Goal: Task Accomplishment & Management: Use online tool/utility

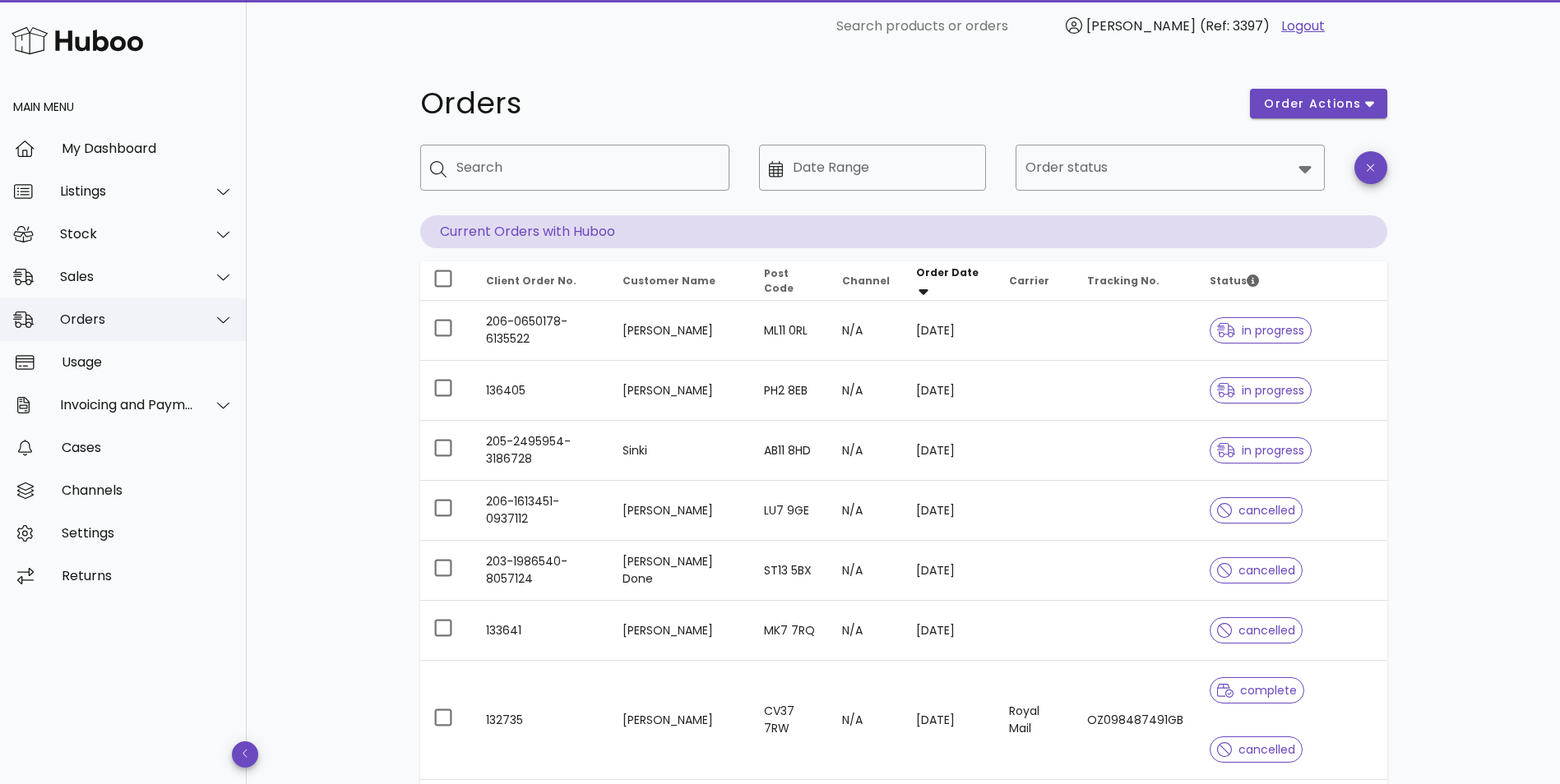
click at [91, 323] on div "Orders" at bounding box center [127, 319] width 134 height 15
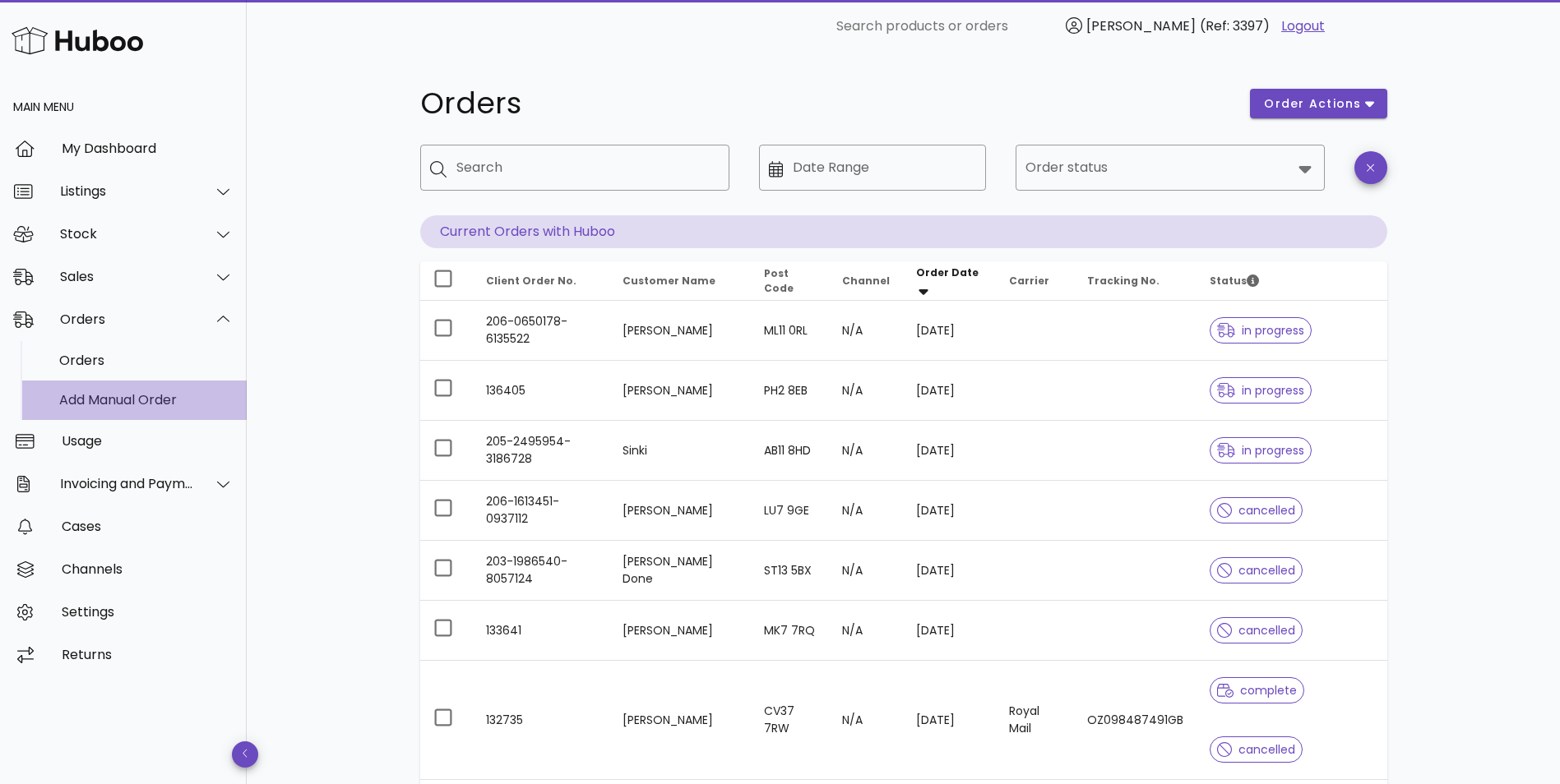
click at [87, 394] on div "Add Manual Order" at bounding box center [146, 400] width 174 height 15
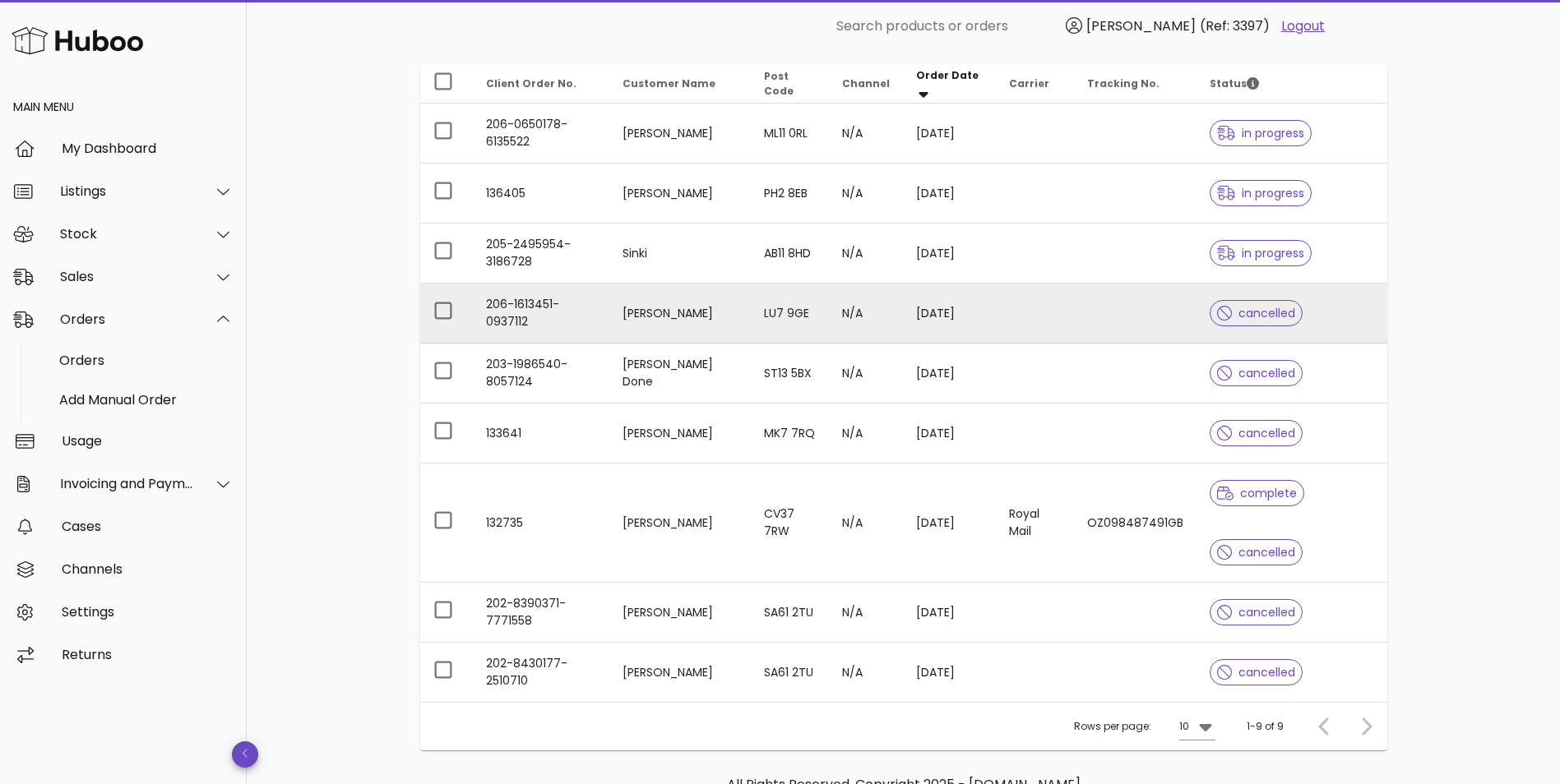
scroll to position [247, 0]
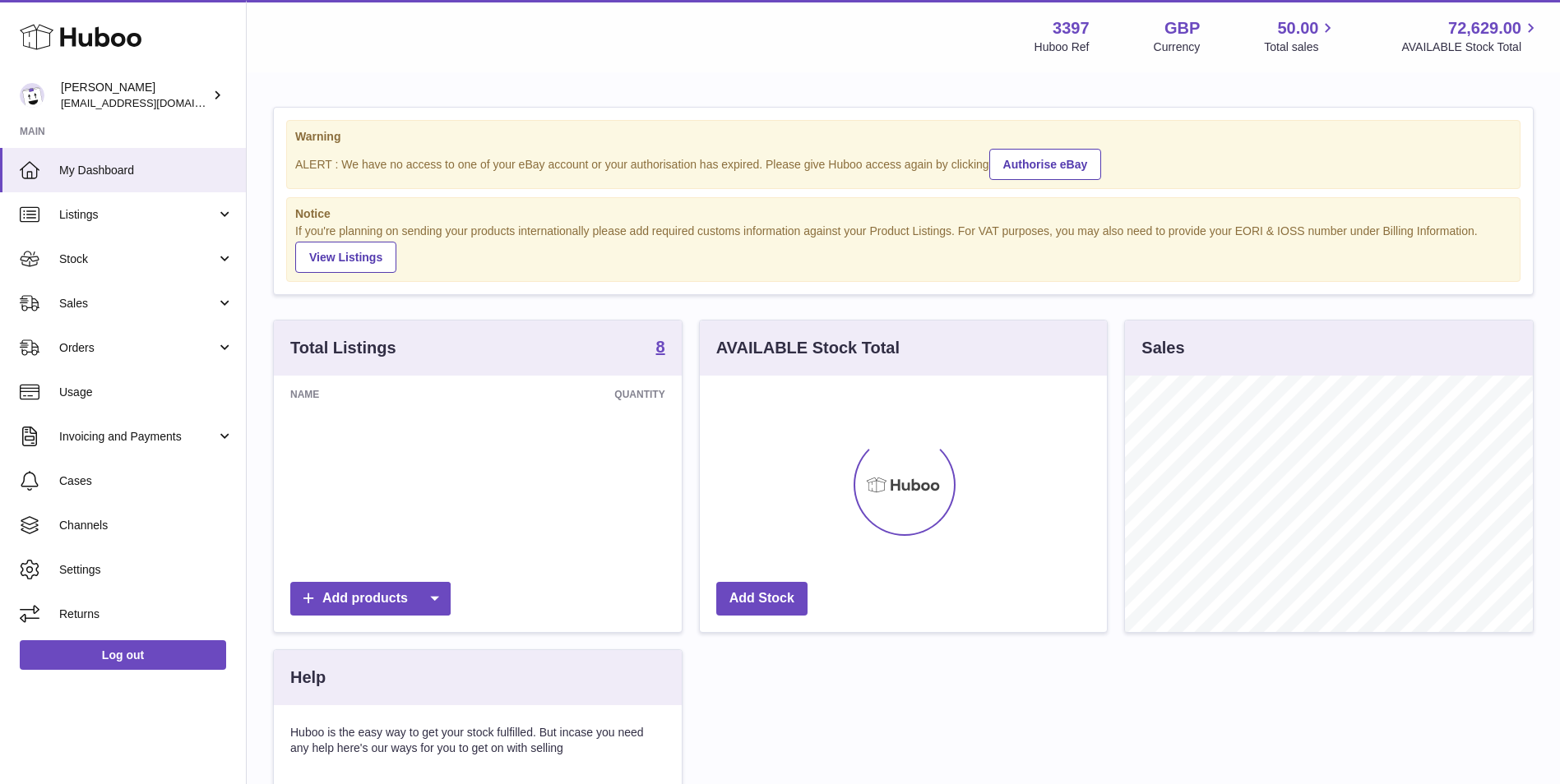
scroll to position [257, 407]
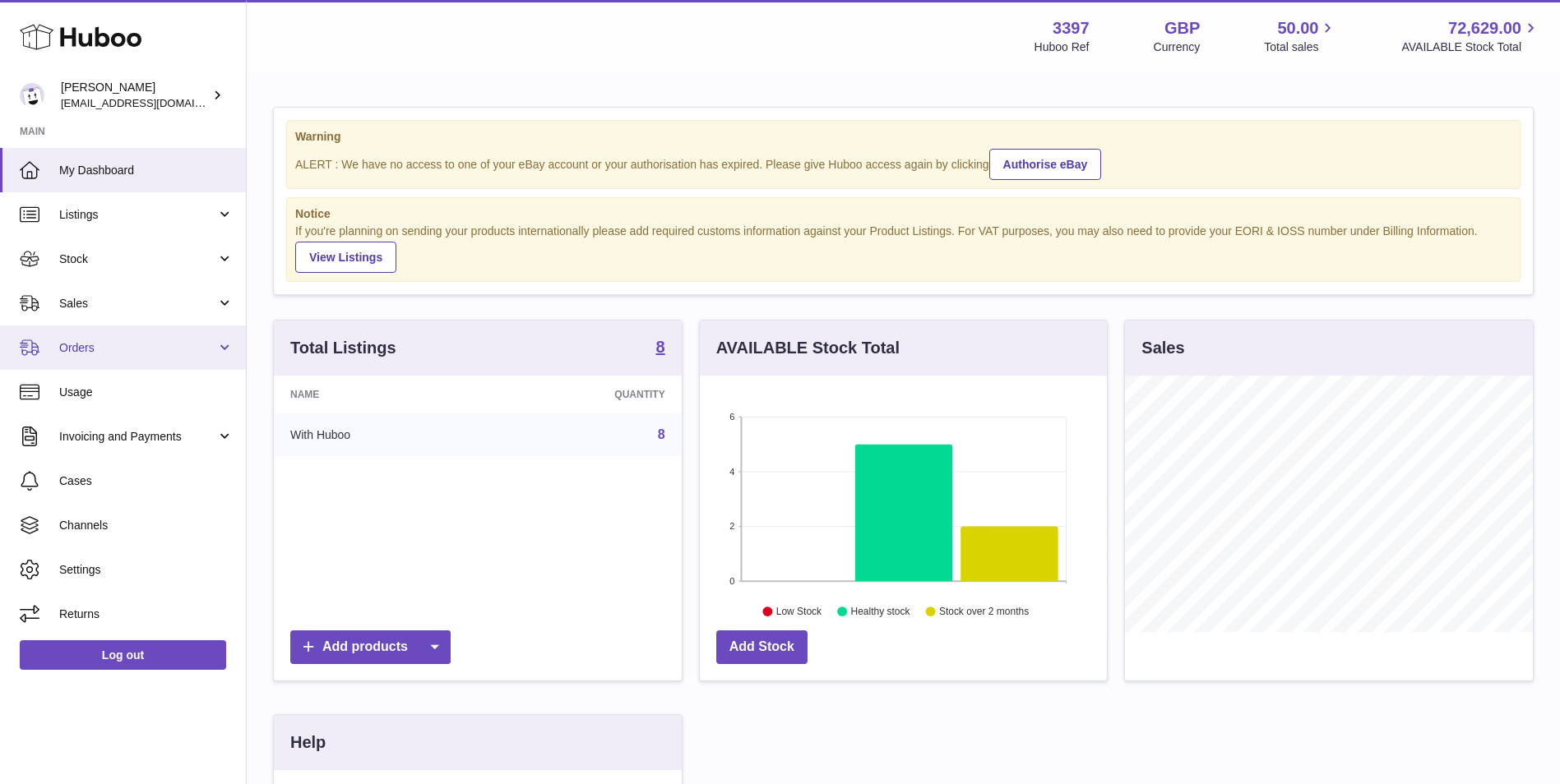
drag, startPoint x: 77, startPoint y: 345, endPoint x: 84, endPoint y: 366, distance: 22.1
click at [77, 345] on span "Orders" at bounding box center [138, 348] width 157 height 15
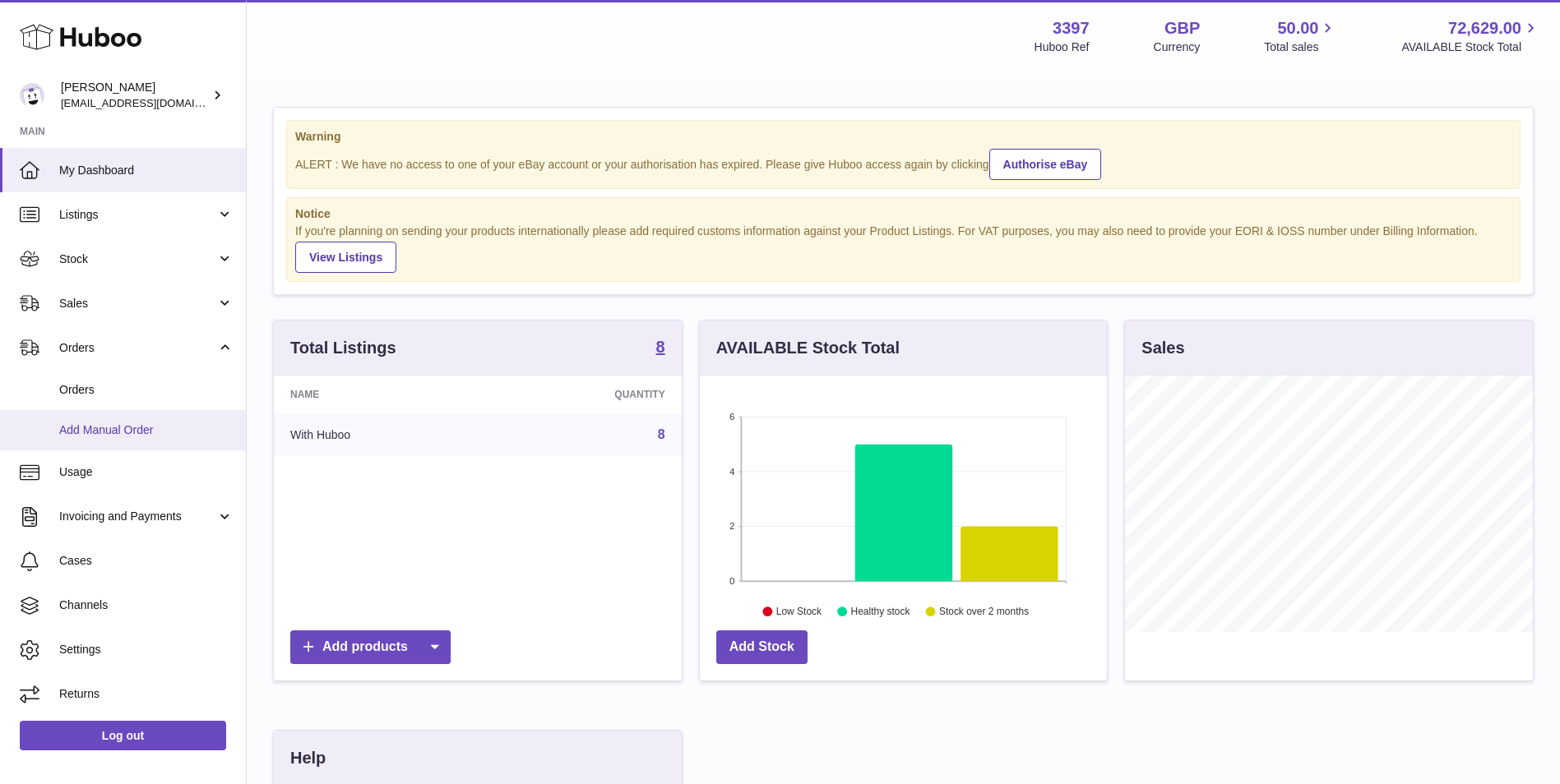
click at [98, 432] on span "Add Manual Order" at bounding box center [146, 430] width 174 height 15
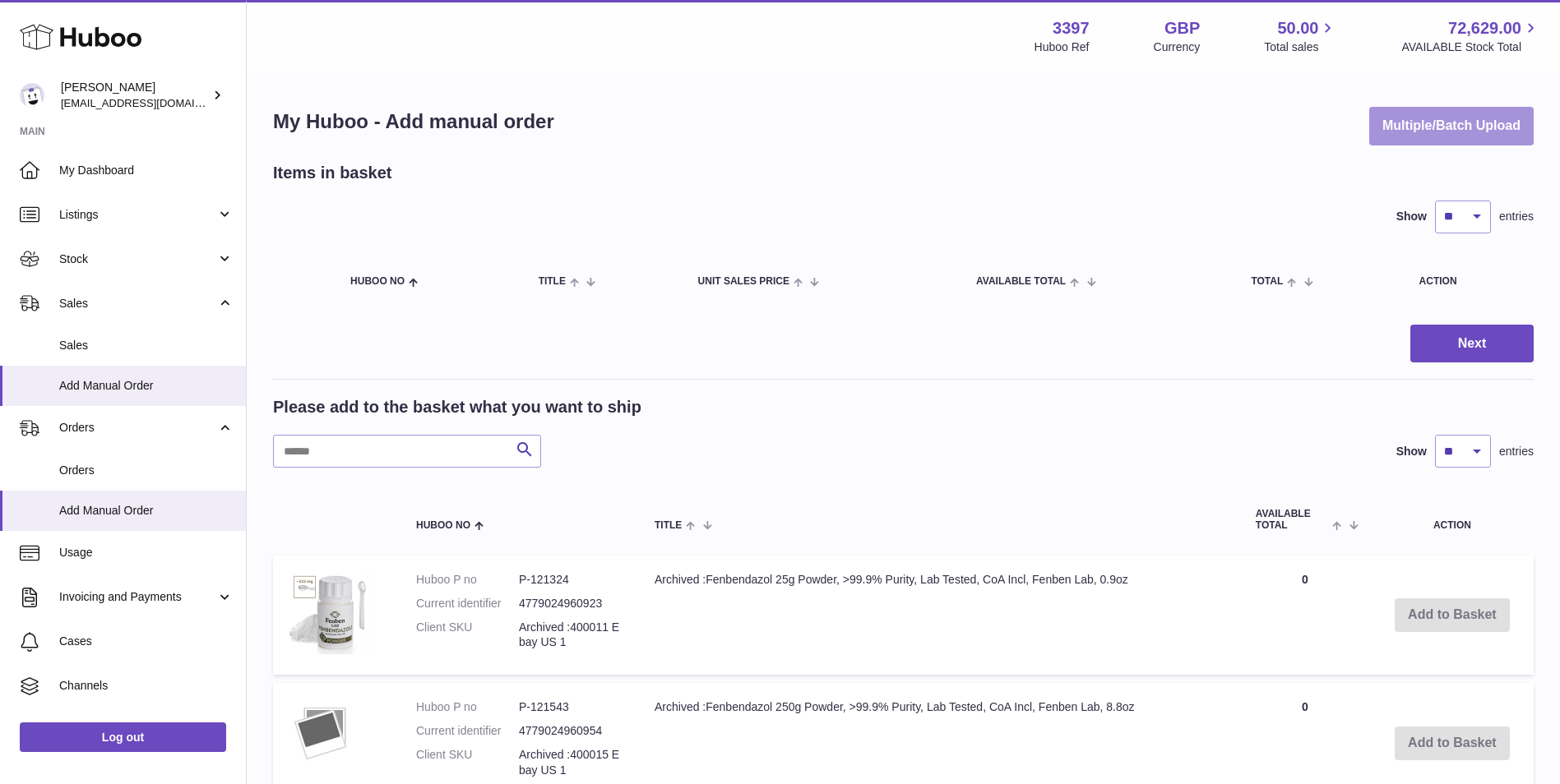
click at [1428, 131] on button "Multiple/Batch Upload" at bounding box center [1452, 126] width 165 height 38
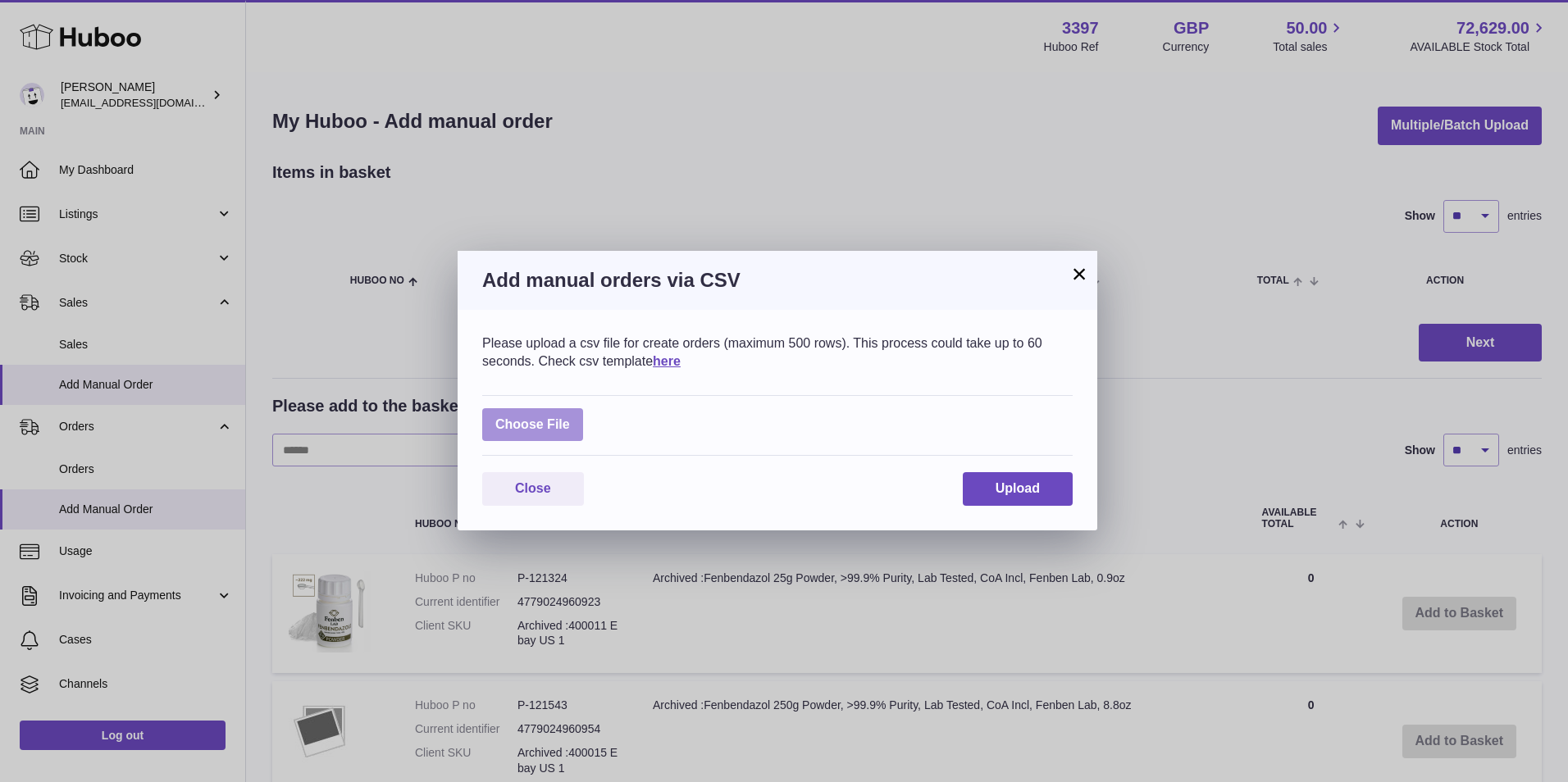
click at [543, 436] on label at bounding box center [532, 425] width 101 height 34
click at [570, 417] on input "file" at bounding box center [570, 416] width 1 height 1
type input "**********"
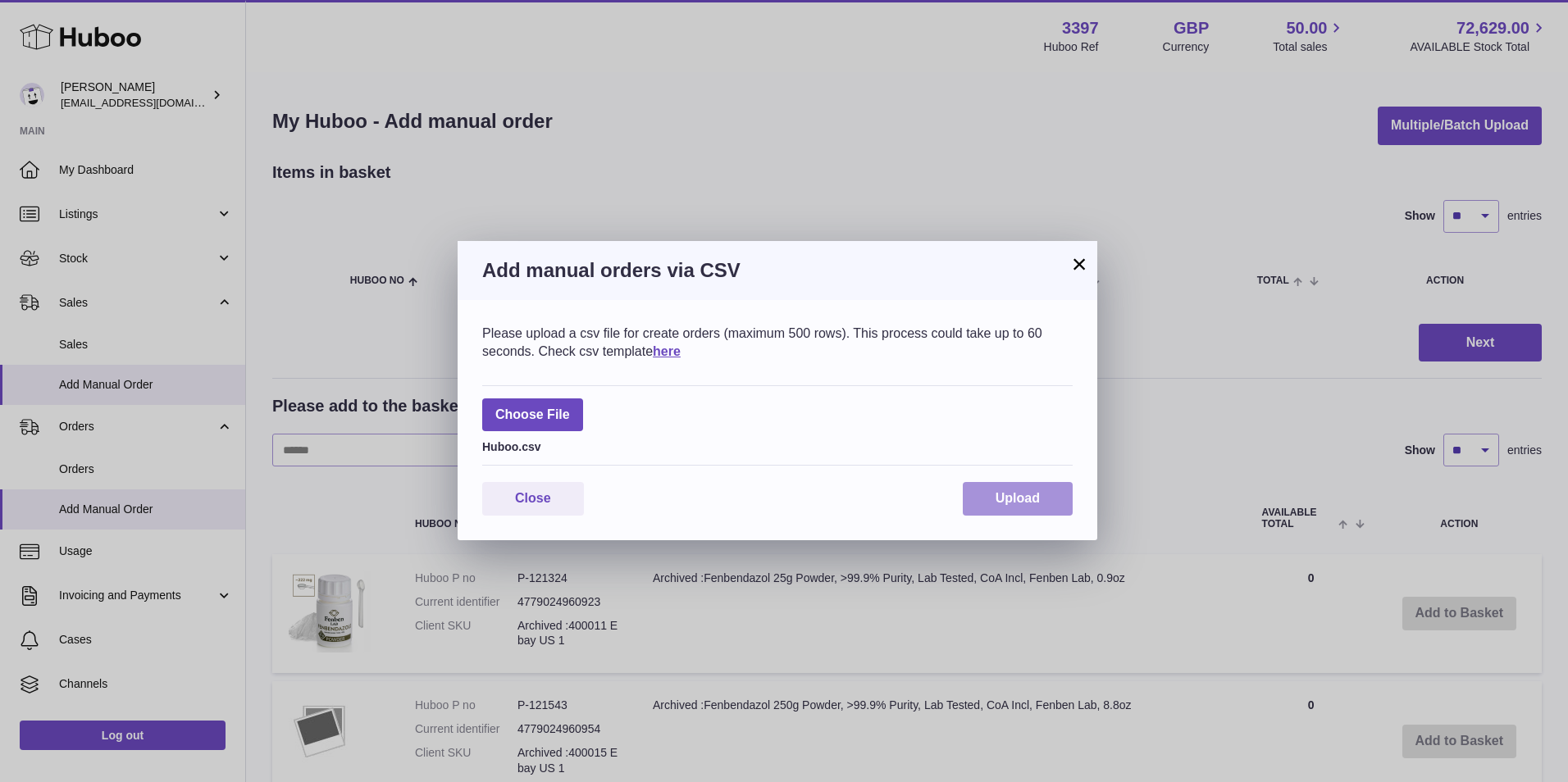
click at [1003, 490] on button "Upload" at bounding box center [1018, 499] width 110 height 34
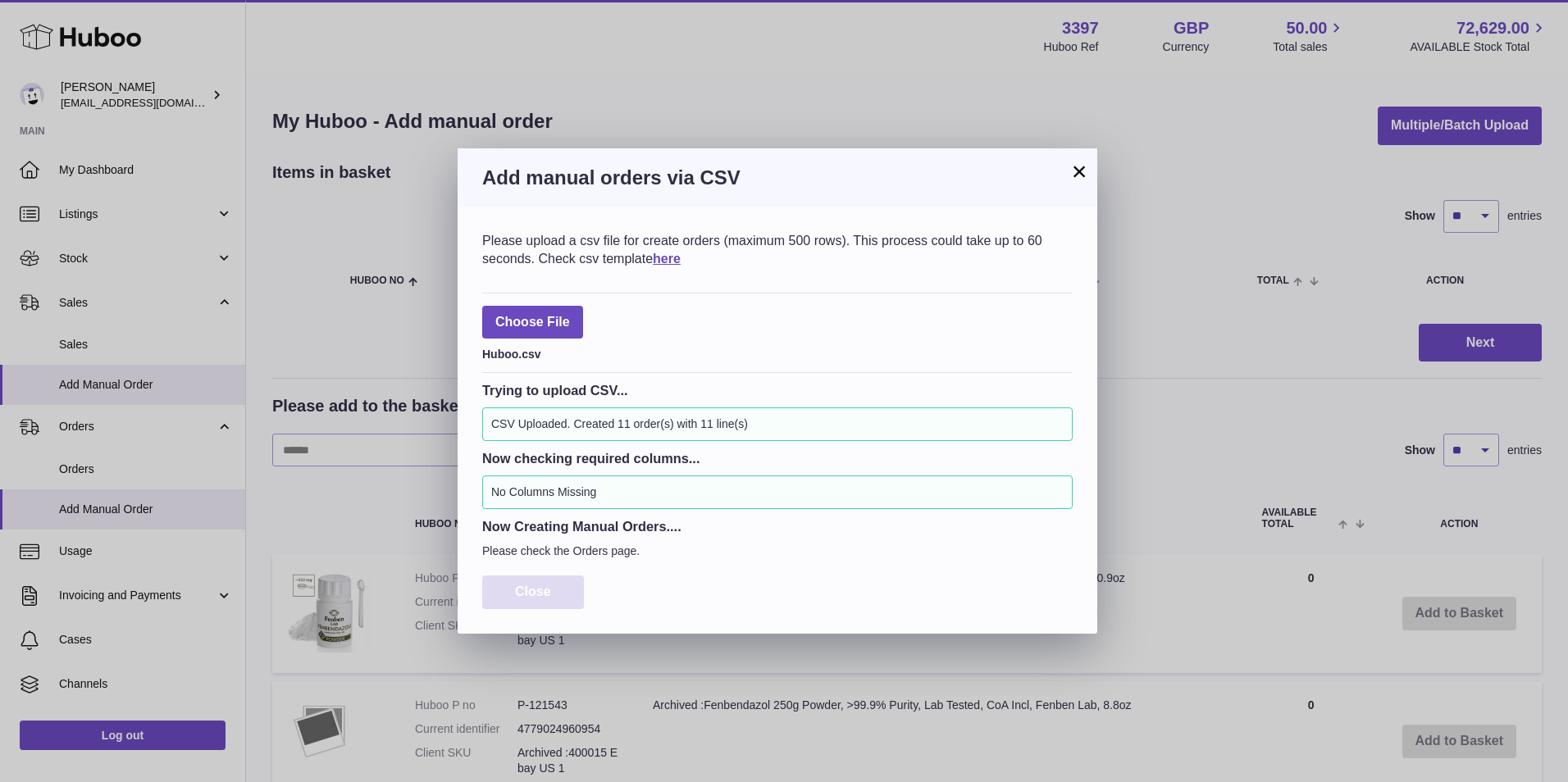
click at [533, 586] on span "Close" at bounding box center [532, 592] width 36 height 14
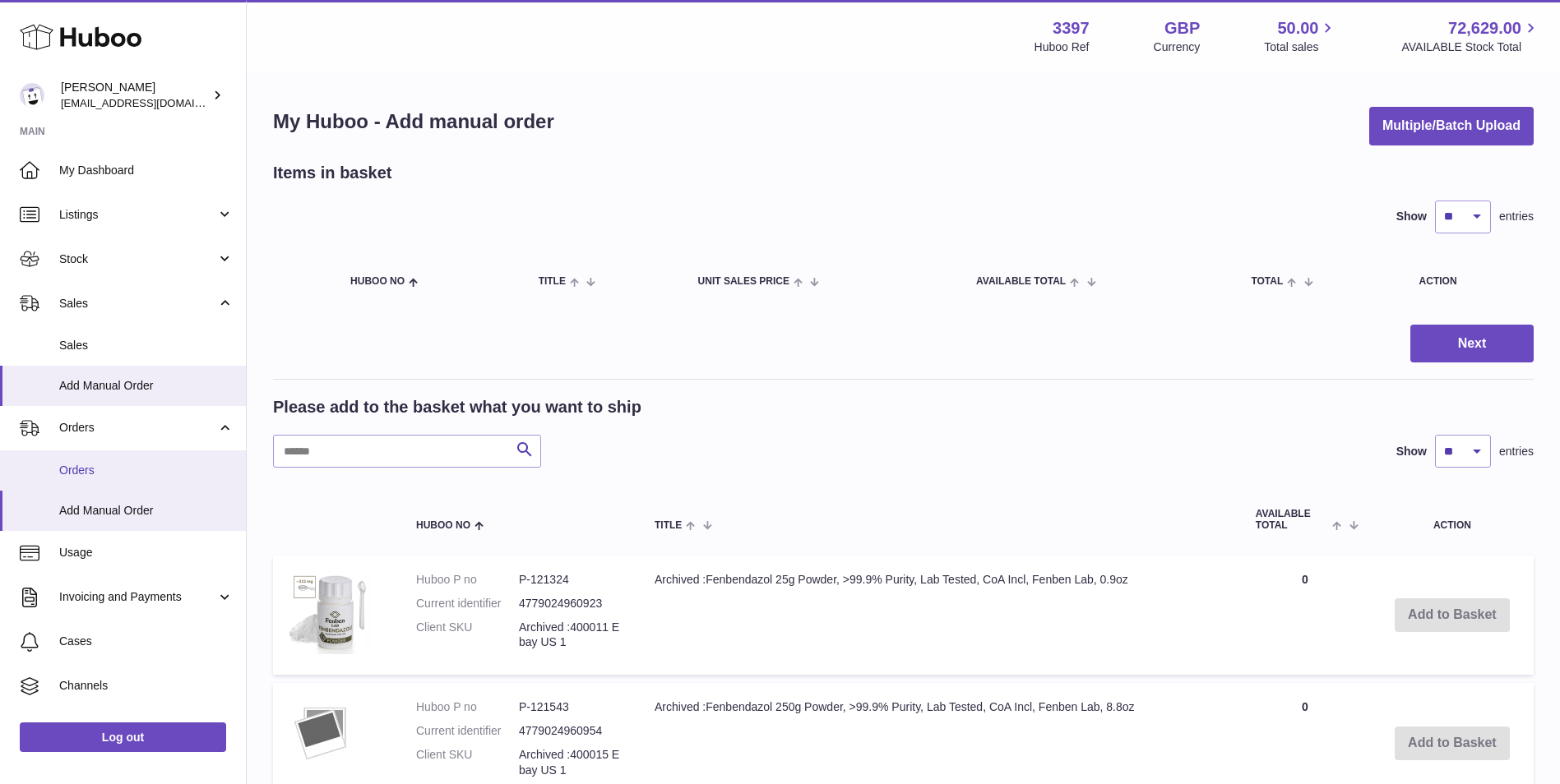
click at [91, 470] on span "Orders" at bounding box center [146, 470] width 174 height 15
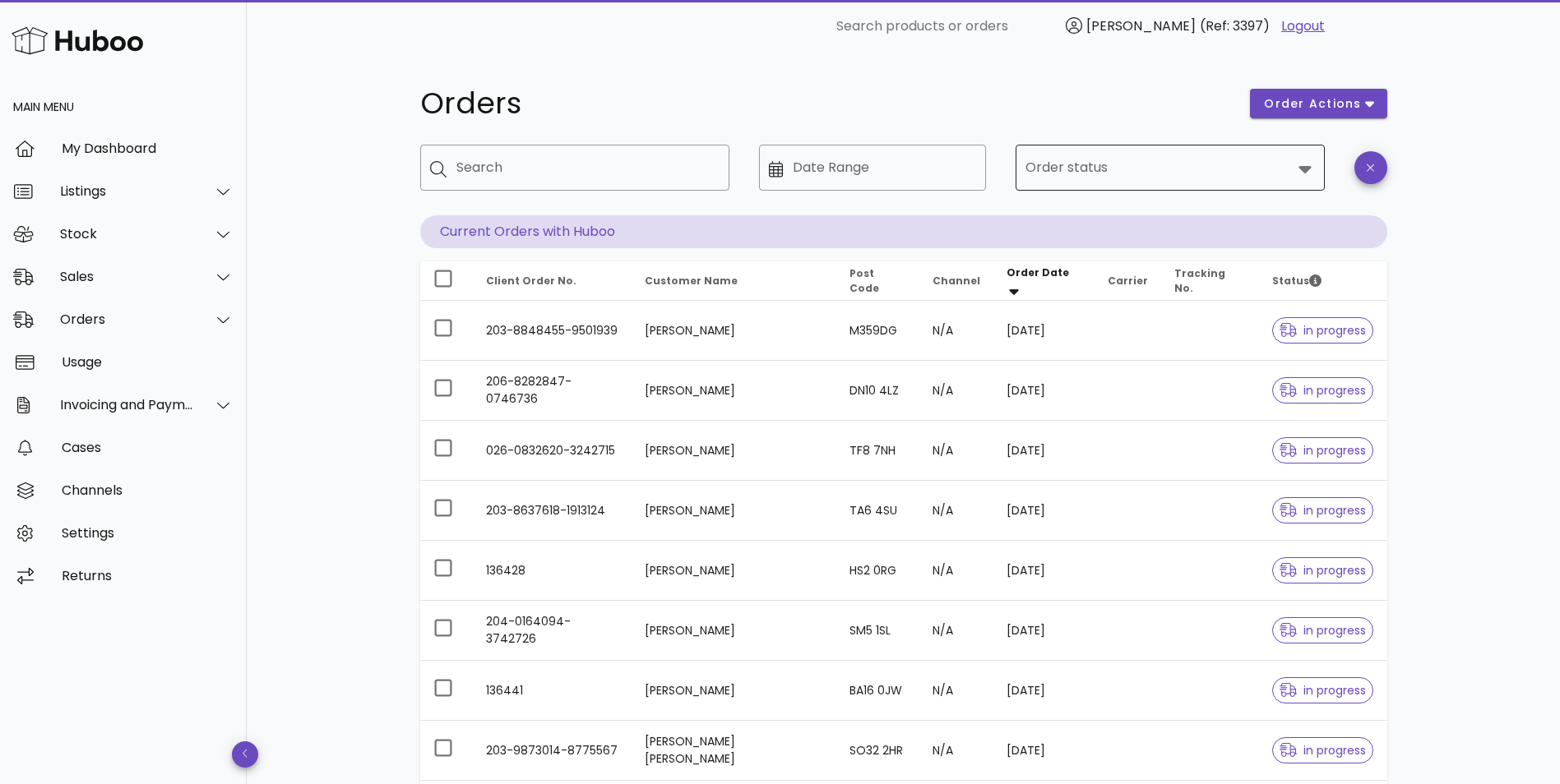
click at [1242, 171] on input "Order status" at bounding box center [1159, 167] width 267 height 26
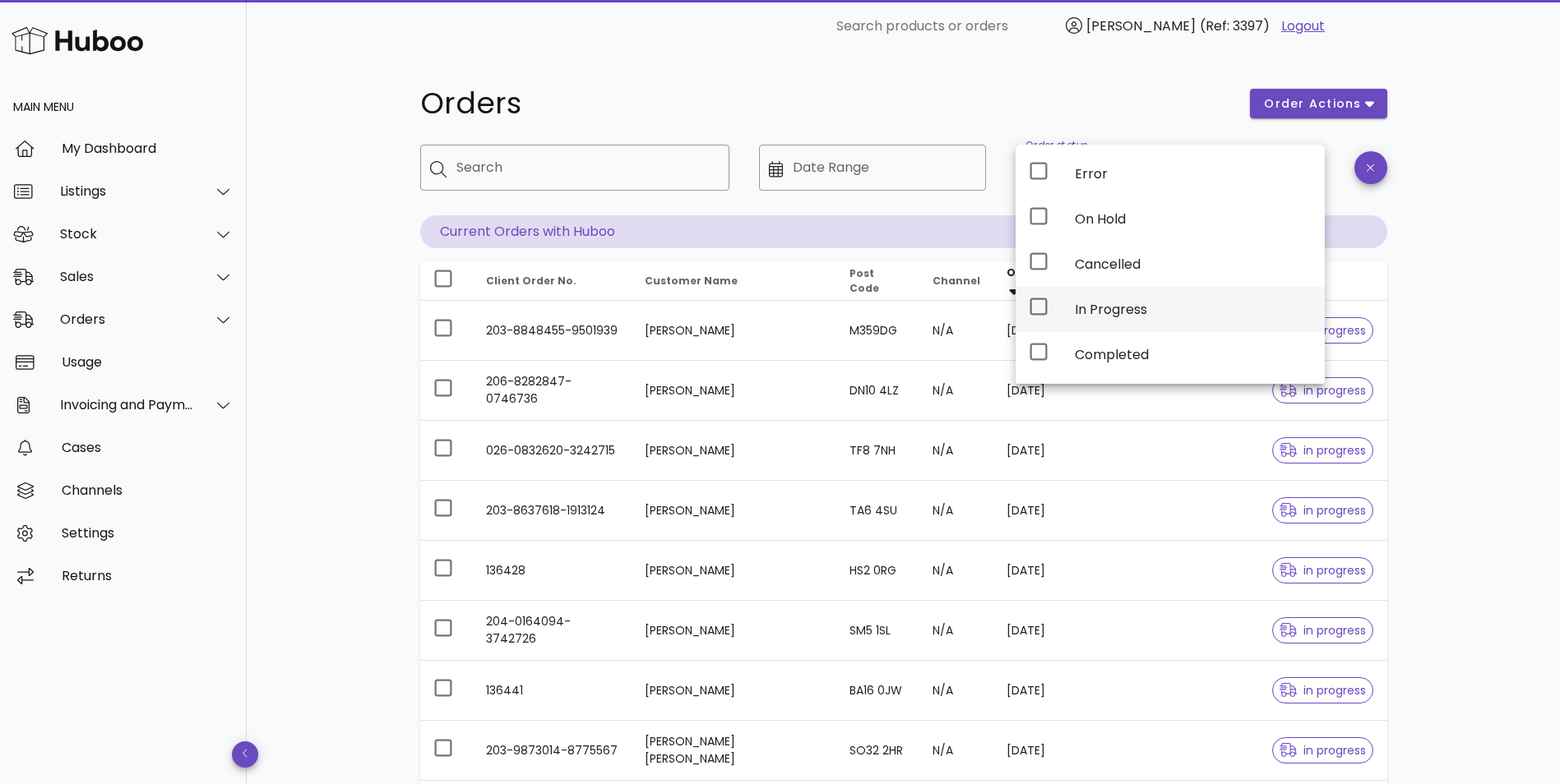
click at [1103, 308] on div "In Progress" at bounding box center [1193, 308] width 237 height 15
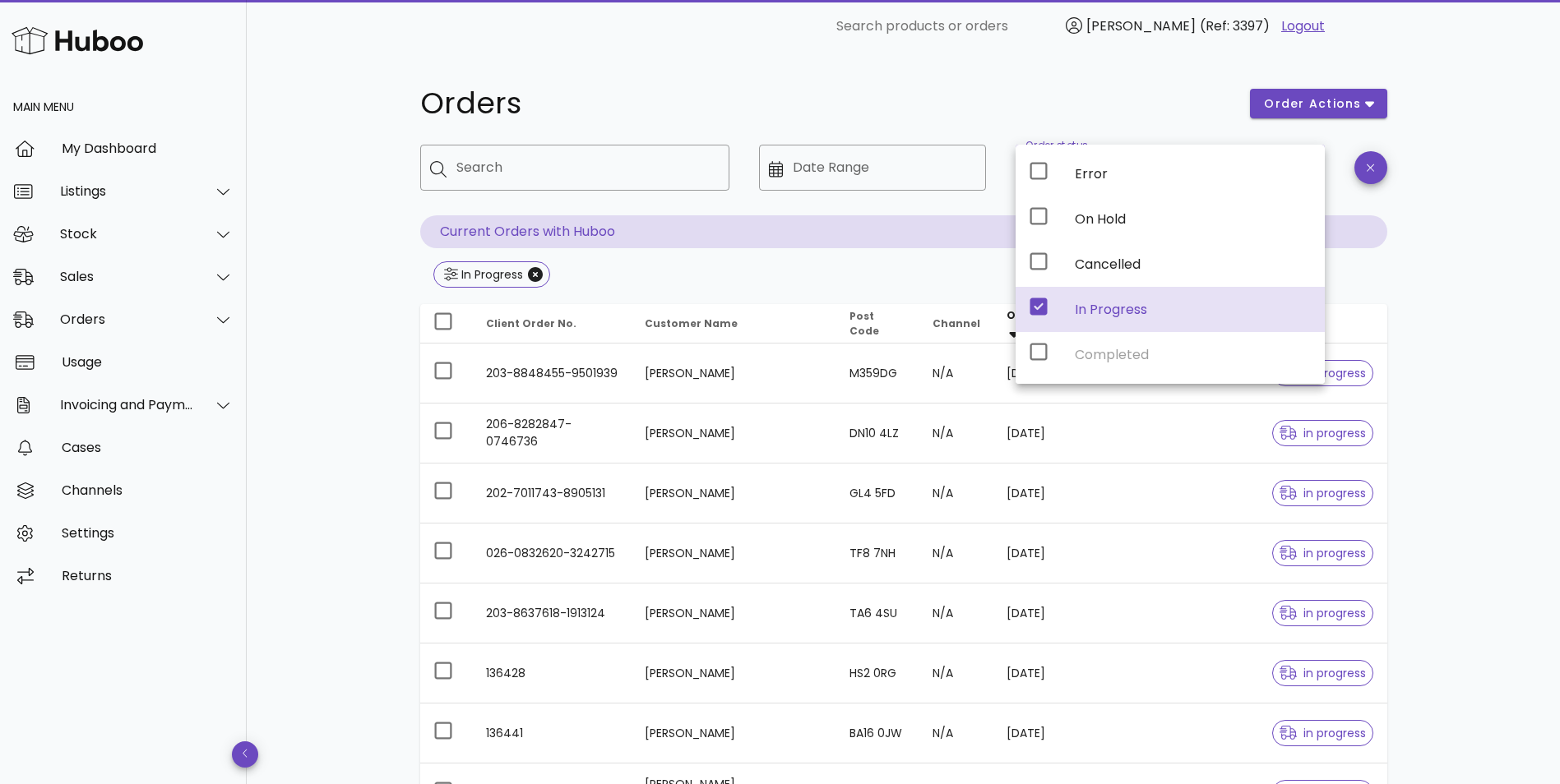
click at [312, 299] on div "Orders order actions ​ Search ​ Date Range ​ Order status In Progress Current O…" at bounding box center [903, 588] width 1314 height 1072
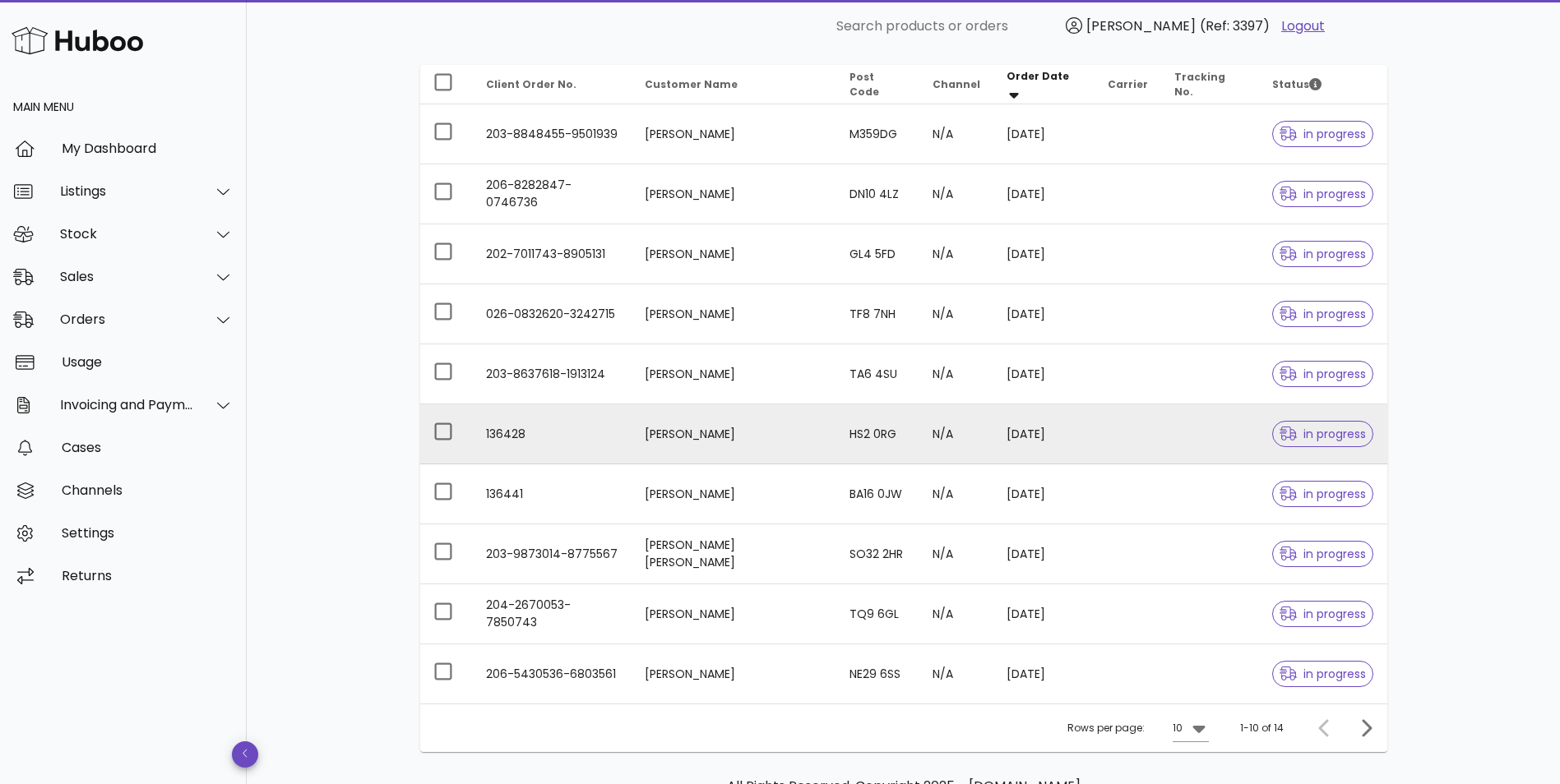
scroll to position [341, 0]
